Goal: Task Accomplishment & Management: Complete application form

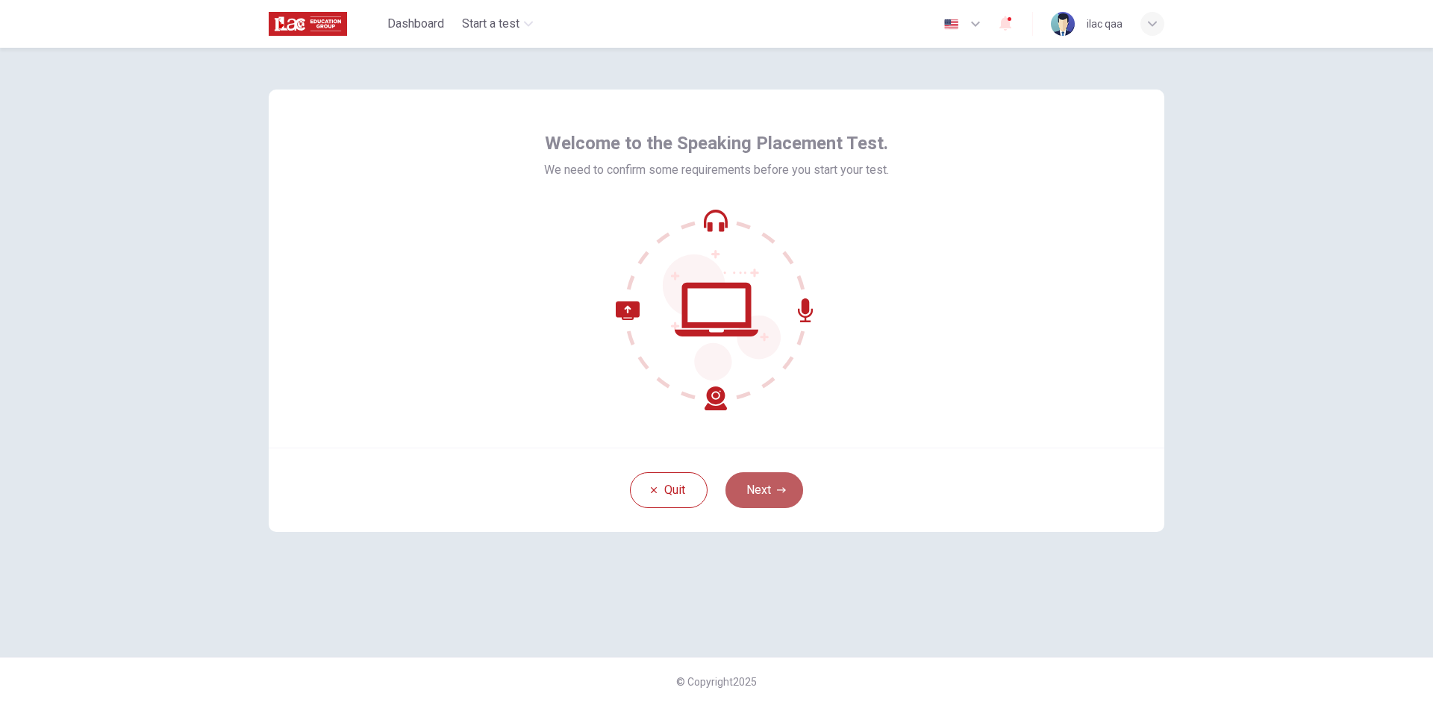
click at [762, 477] on button "Next" at bounding box center [764, 490] width 78 height 36
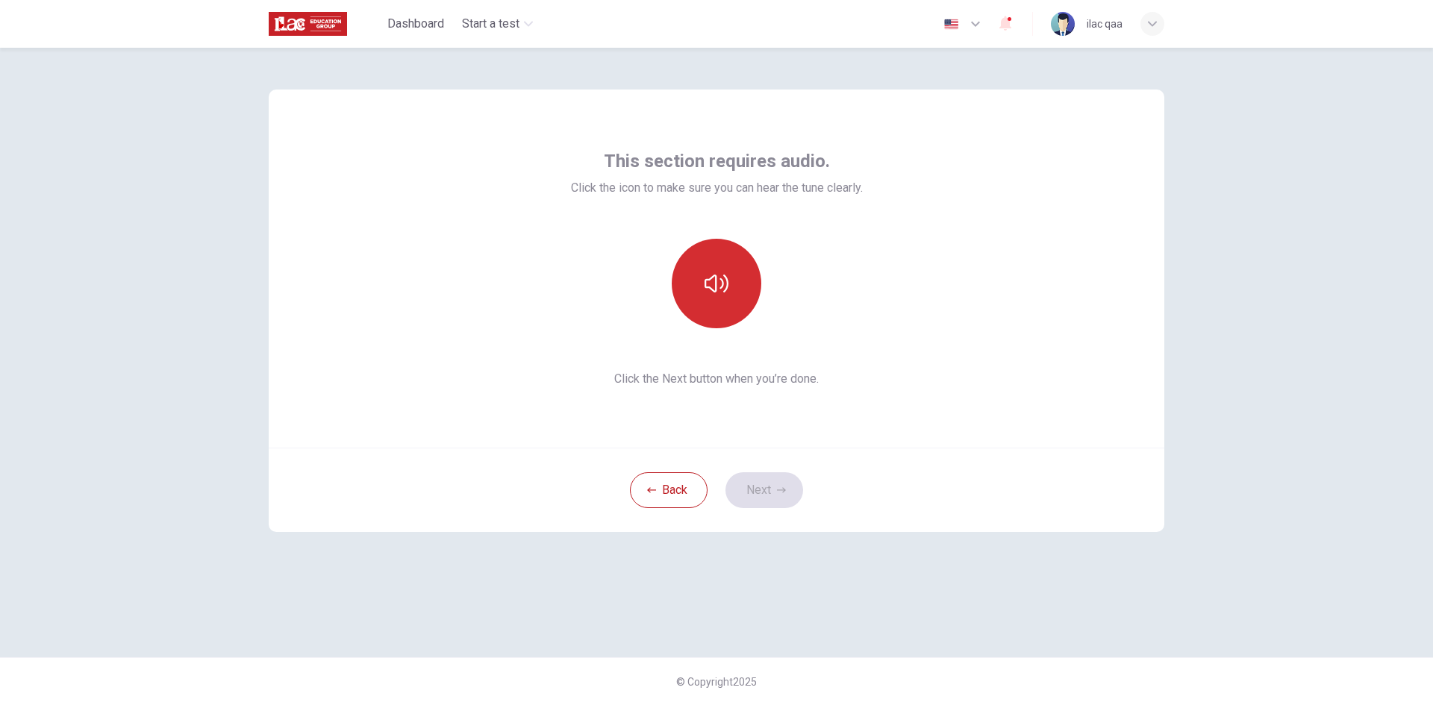
click at [716, 302] on button "button" at bounding box center [717, 284] width 90 height 90
click at [775, 500] on button "Next" at bounding box center [764, 490] width 78 height 36
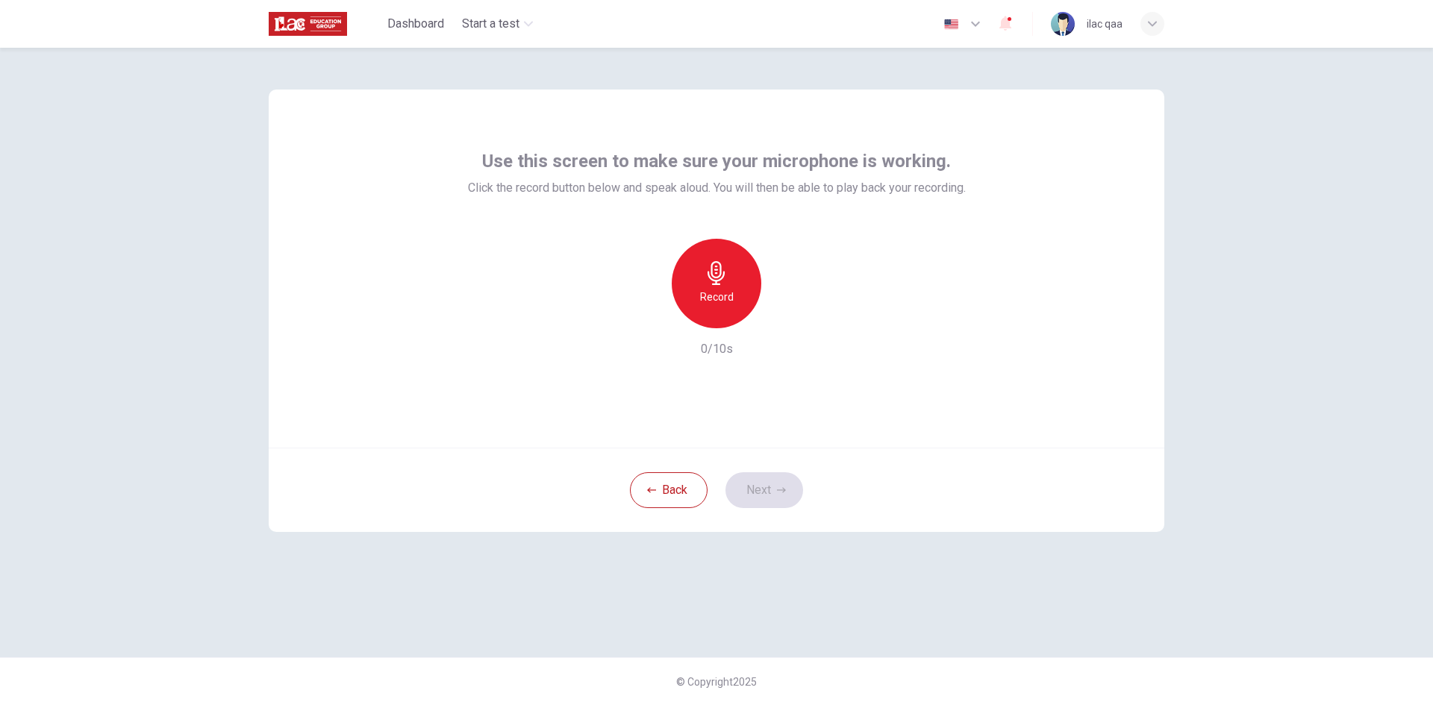
click at [717, 290] on h6 "Record" at bounding box center [717, 297] width 34 height 18
click at [717, 290] on h6 "Stop" at bounding box center [716, 297] width 22 height 18
click at [778, 483] on button "Next" at bounding box center [764, 490] width 78 height 36
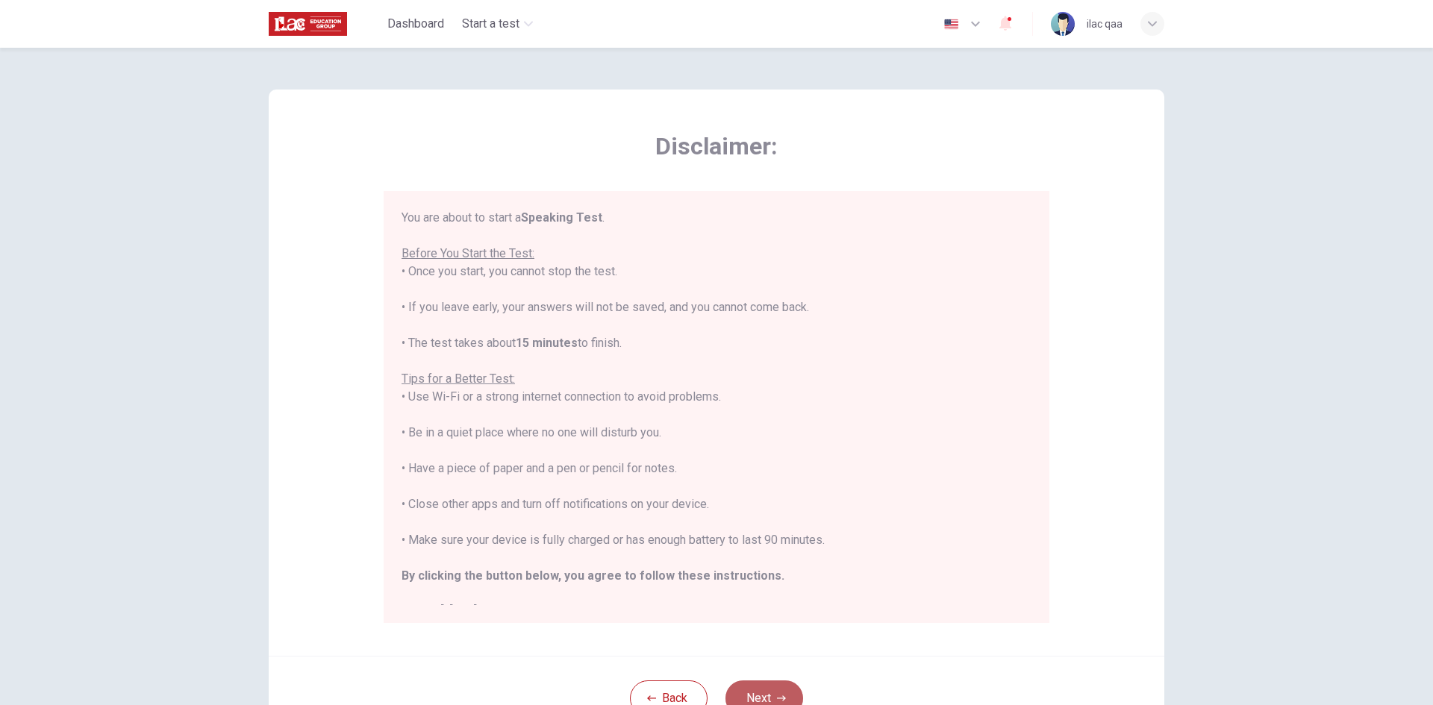
click at [774, 692] on button "Next" at bounding box center [764, 699] width 78 height 36
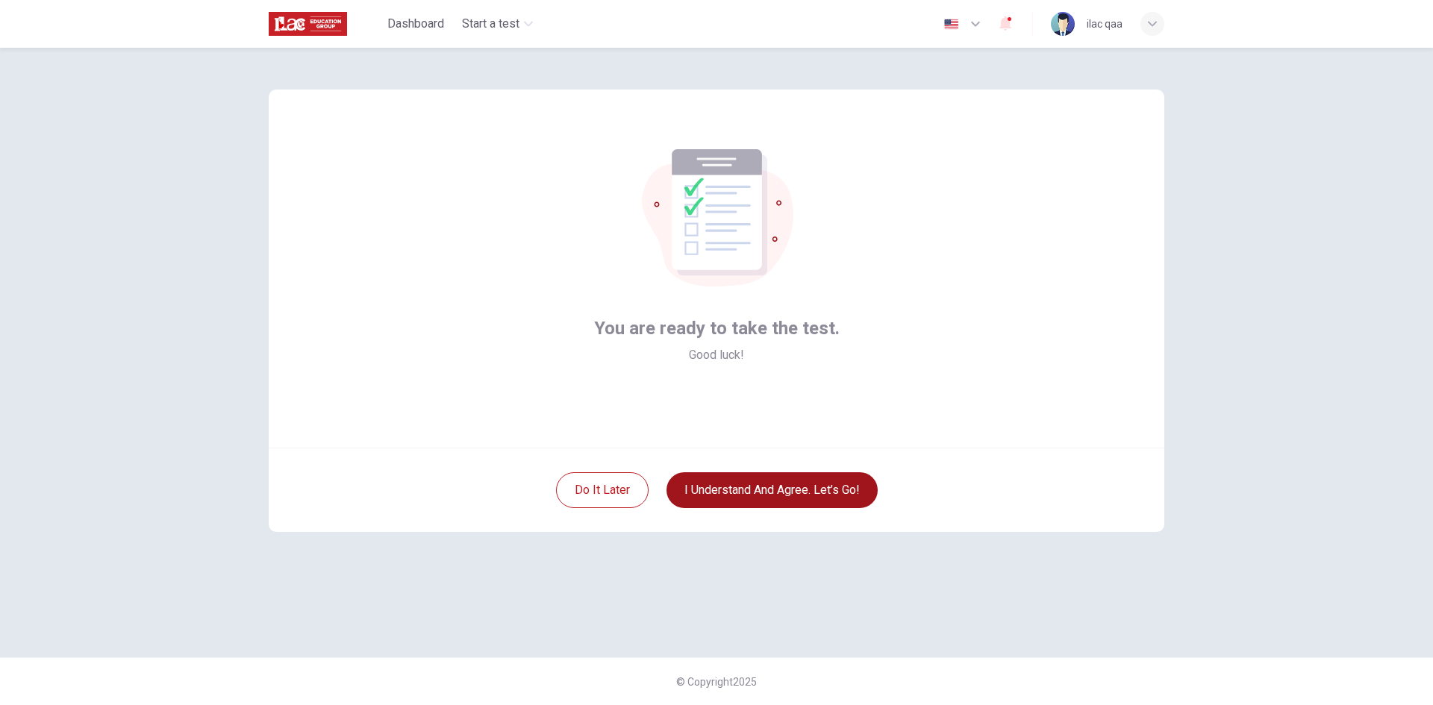
click at [784, 487] on button "I understand and agree. Let’s go!" at bounding box center [771, 490] width 211 height 36
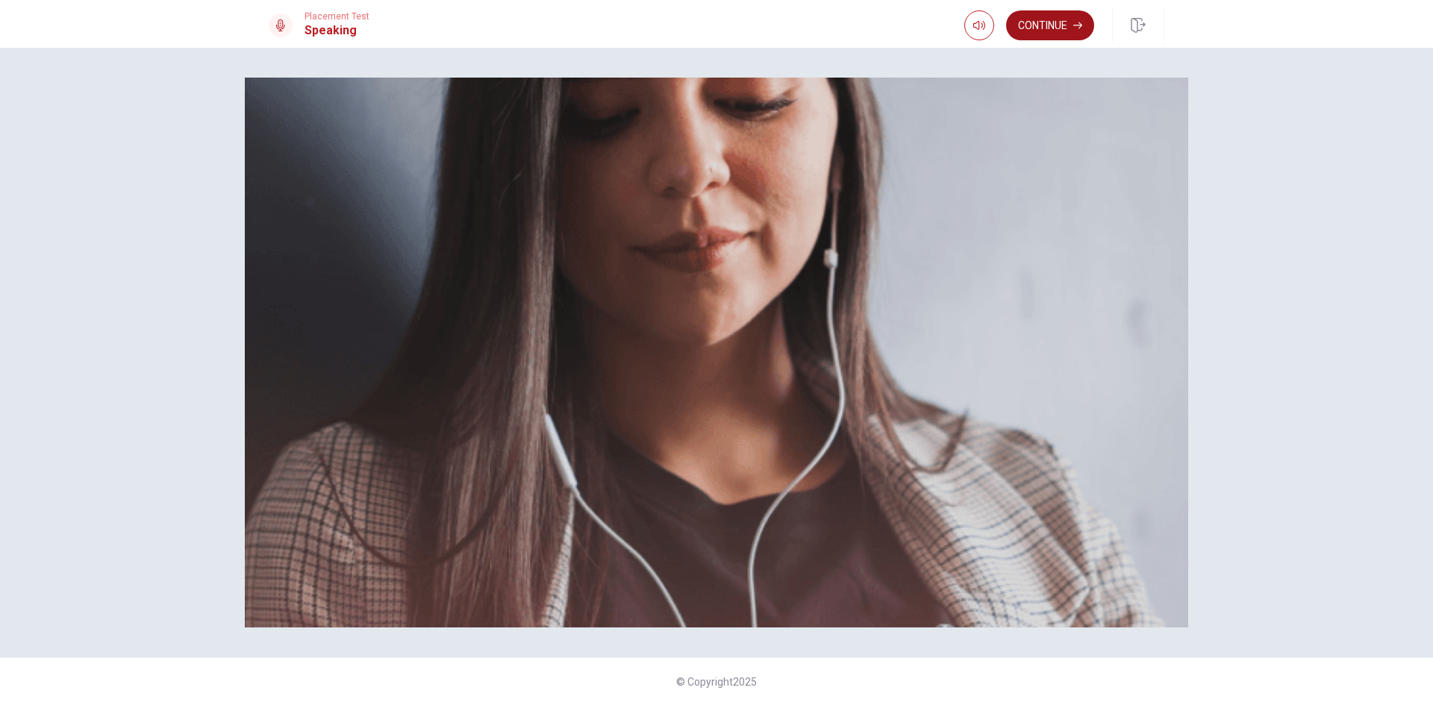
click at [1072, 14] on button "Continue" at bounding box center [1050, 25] width 88 height 30
